Goal: Information Seeking & Learning: Find contact information

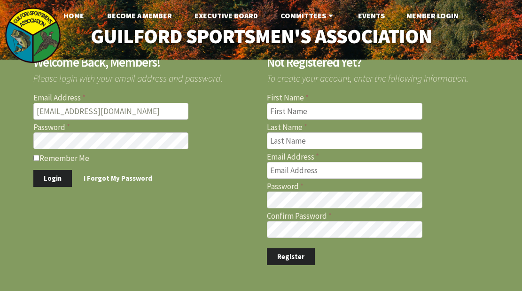
click at [36, 158] on input "Remember Me" at bounding box center [36, 158] width 6 height 6
checkbox input "true"
click at [58, 177] on button "Login" at bounding box center [52, 178] width 38 height 17
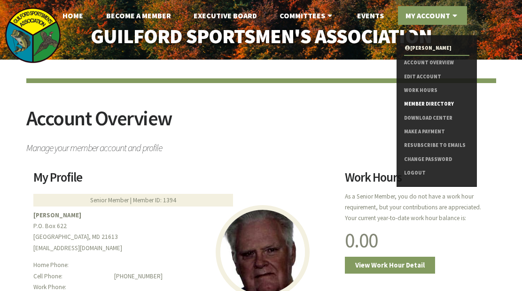
click at [449, 111] on link "Member Directory" at bounding box center [436, 104] width 65 height 14
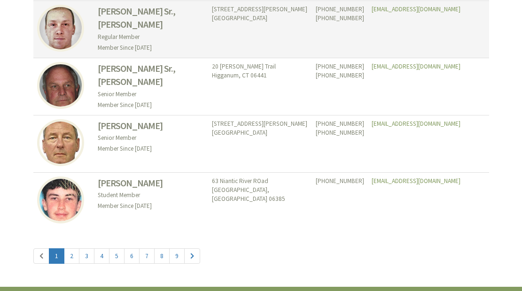
scroll to position [4243, 0]
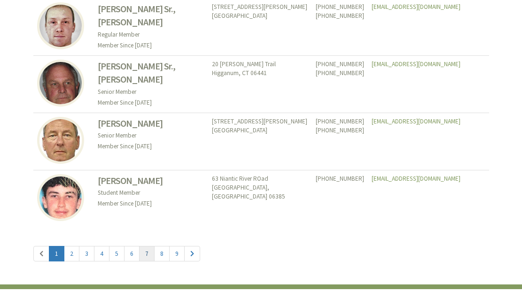
click at [145, 252] on link "7" at bounding box center [146, 253] width 15 height 15
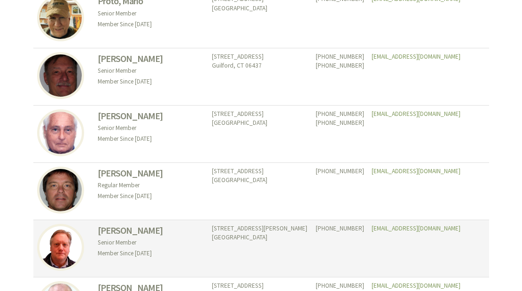
scroll to position [2362, 0]
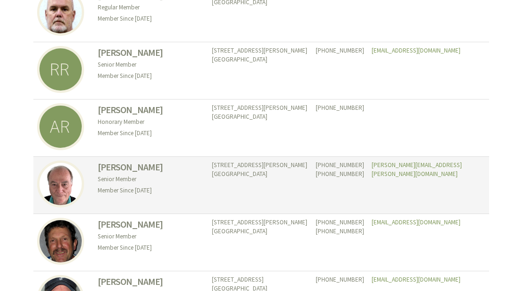
click at [248, 238] on td "49 Stanton Road Clinton, CT 06413" at bounding box center [259, 242] width 103 height 57
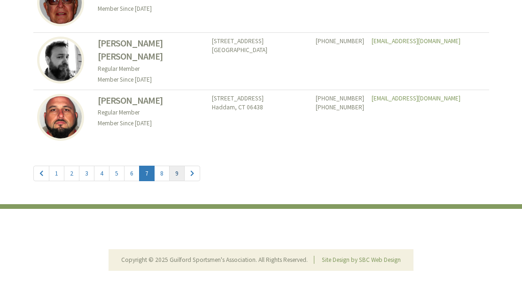
scroll to position [4324, 0]
click at [173, 173] on link "9" at bounding box center [176, 173] width 15 height 15
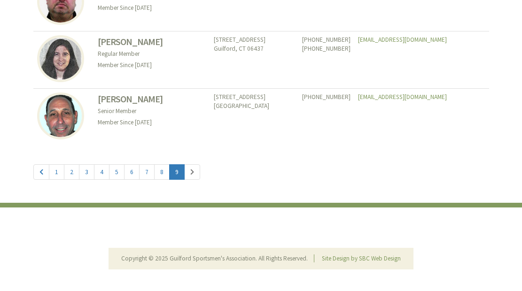
scroll to position [888, 0]
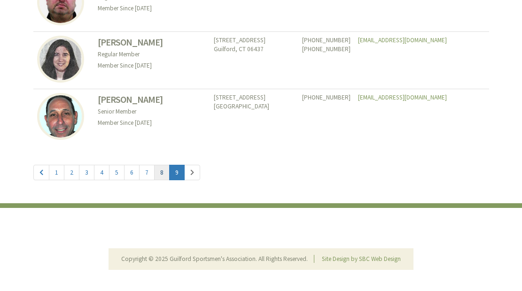
click at [158, 173] on link "8" at bounding box center [161, 172] width 15 height 15
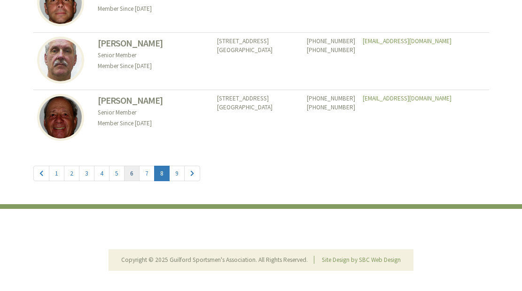
scroll to position [4324, 0]
click at [145, 172] on link "7" at bounding box center [146, 173] width 15 height 15
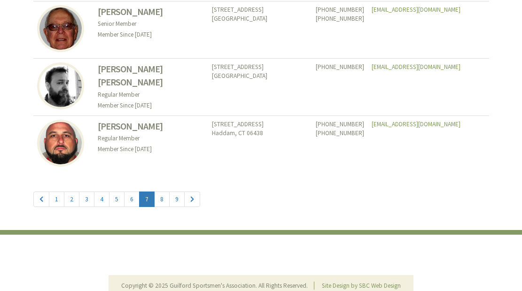
scroll to position [4299, 0]
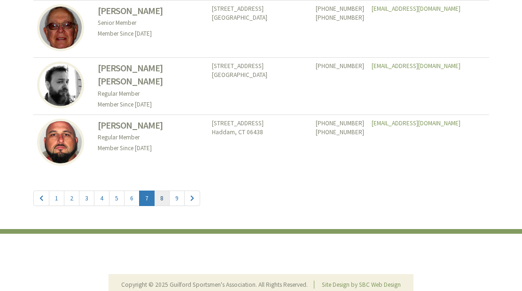
click at [161, 197] on link "8" at bounding box center [161, 198] width 15 height 15
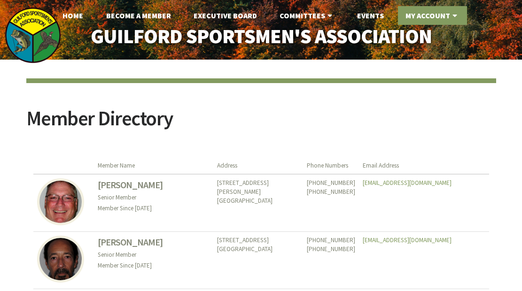
scroll to position [0, 0]
click at [430, 16] on link "My Account" at bounding box center [432, 15] width 69 height 19
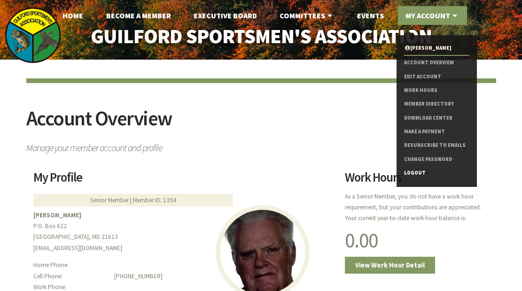
click at [420, 180] on link "Logout" at bounding box center [436, 173] width 65 height 14
